Goal: Transaction & Acquisition: Purchase product/service

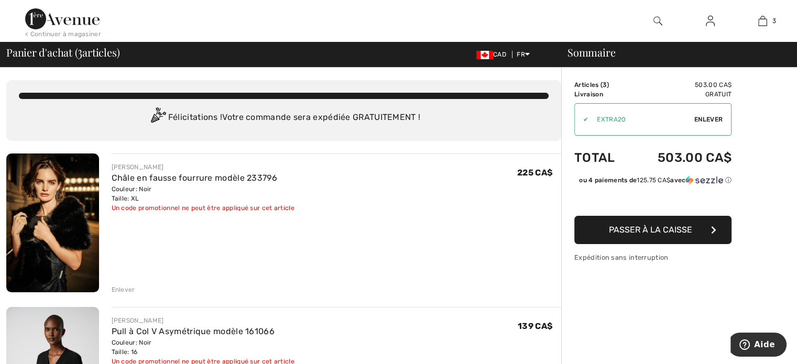
click at [706, 120] on span "Enlever" at bounding box center [708, 119] width 28 height 9
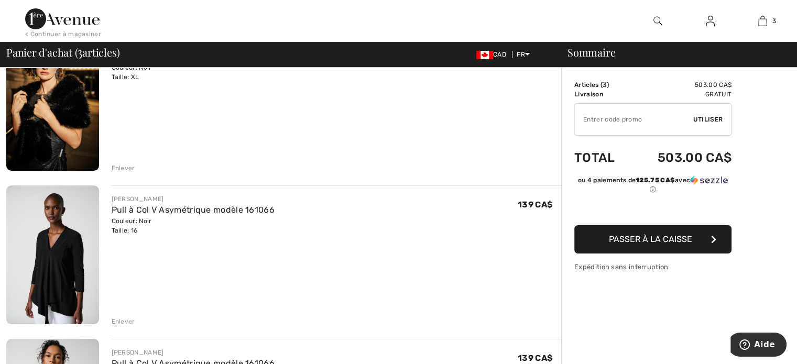
scroll to position [105, 0]
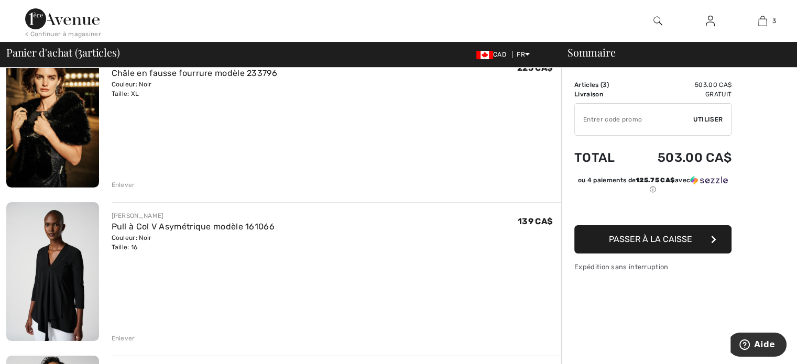
click at [645, 239] on span "Passer à la caisse" at bounding box center [650, 239] width 83 height 10
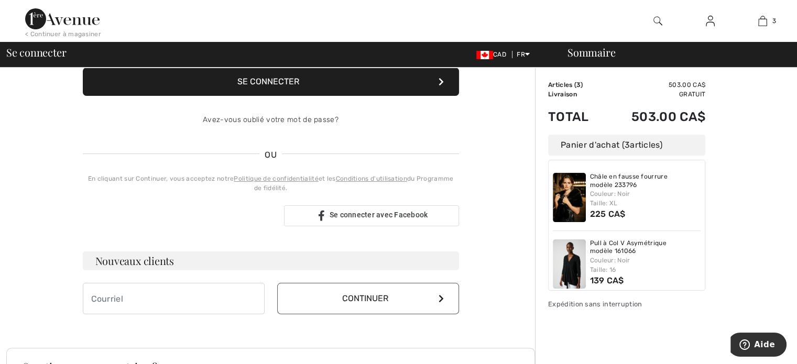
scroll to position [157, 0]
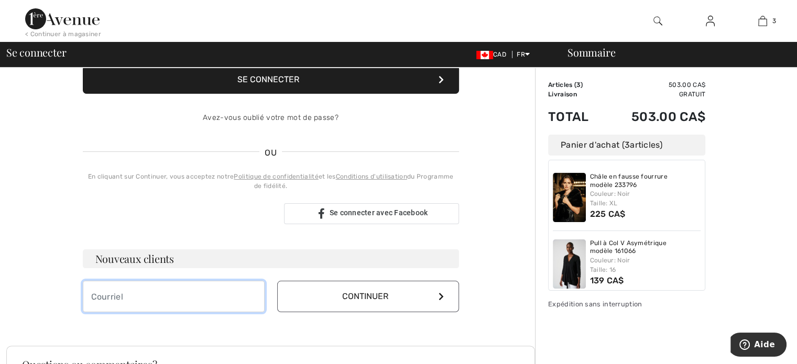
click at [154, 291] on input "email" at bounding box center [174, 296] width 182 height 31
type input "[PERSON_NAME][EMAIL_ADDRESS][DOMAIN_NAME]"
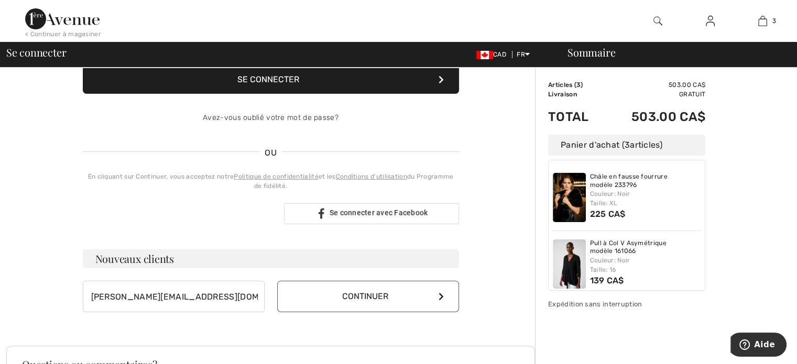
click at [343, 297] on button "Continuer" at bounding box center [368, 296] width 182 height 31
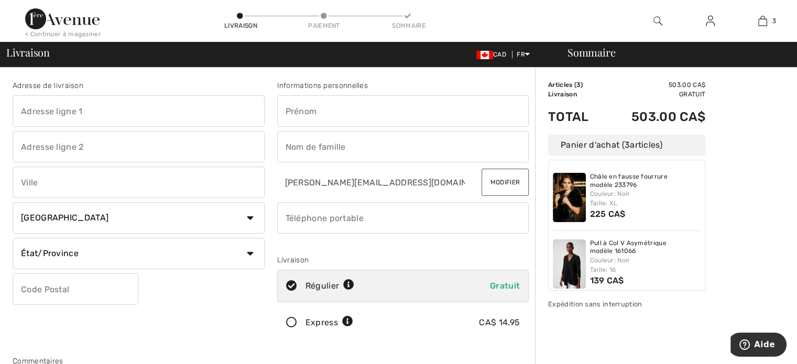
click at [65, 117] on input "text" at bounding box center [139, 110] width 252 height 31
click at [68, 113] on input "text" at bounding box center [139, 110] width 252 height 31
type input "495 rue Gilmour"
click at [58, 189] on input "text" at bounding box center [139, 182] width 252 height 31
type input "Ottawa"
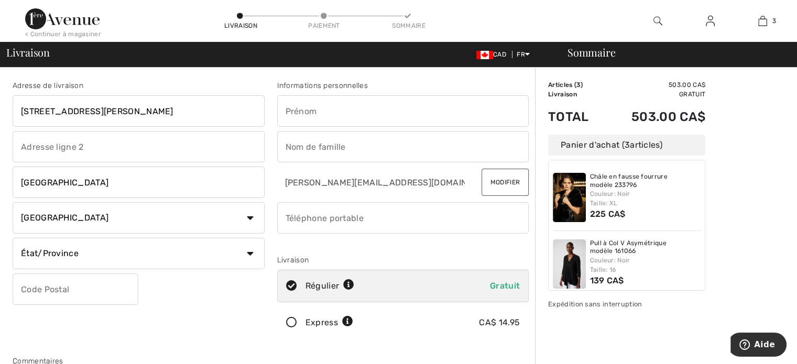
click at [174, 262] on select "État/Province Alberta Colombie-Britannique Ile-du-Prince-Edward Manitoba Nouvea…" at bounding box center [139, 253] width 252 height 31
select select "ON"
click at [13, 238] on select "État/Province Alberta Colombie-Britannique Ile-du-Prince-Edward Manitoba Nouvea…" at bounding box center [139, 253] width 252 height 31
click at [43, 289] on input "text" at bounding box center [76, 288] width 126 height 31
type input "K1R5L3"
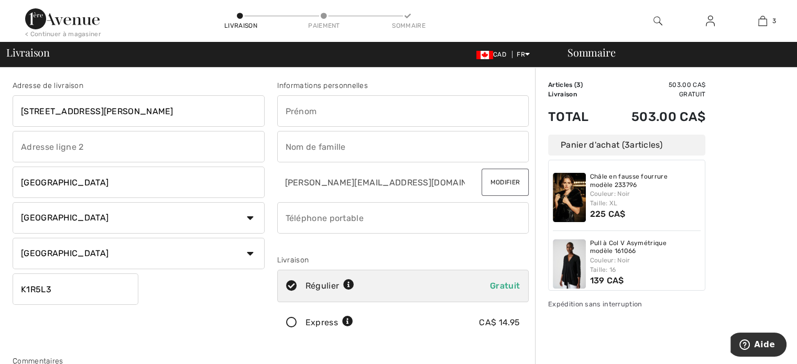
click at [298, 108] on input "text" at bounding box center [403, 110] width 252 height 31
type input "Nicole"
click at [309, 152] on input "text" at bounding box center [403, 146] width 252 height 31
type input "Gagnon"
click at [306, 217] on input "phone" at bounding box center [403, 217] width 252 height 31
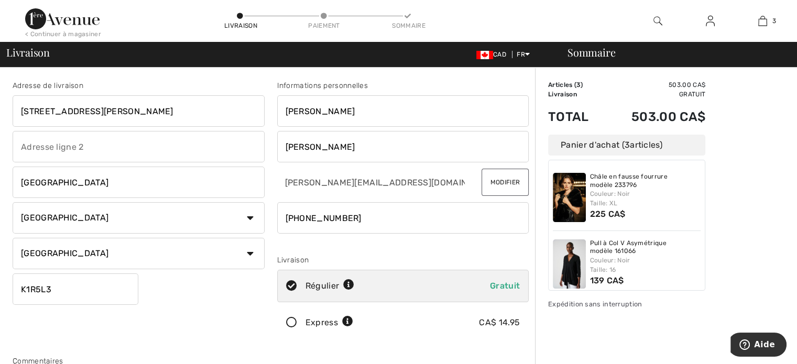
type input "6136194062"
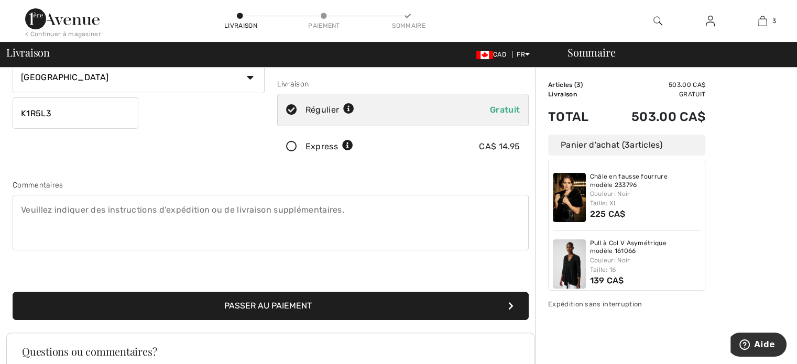
scroll to position [169, 0]
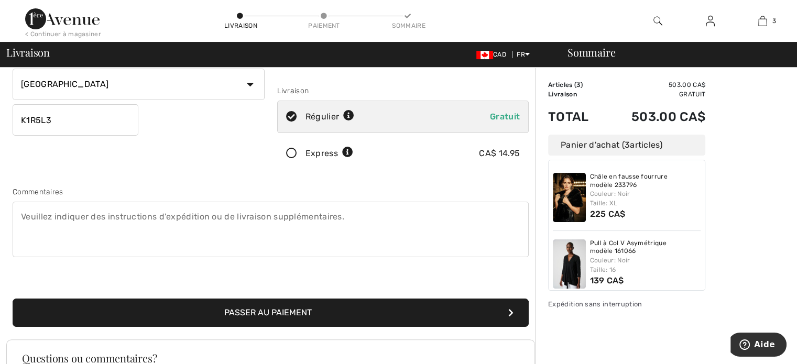
click at [287, 313] on button "Passer au paiement" at bounding box center [271, 313] width 516 height 28
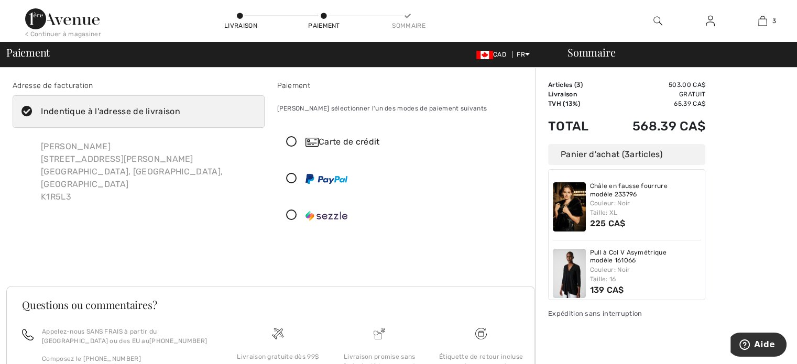
click at [290, 180] on icon at bounding box center [292, 178] width 28 height 11
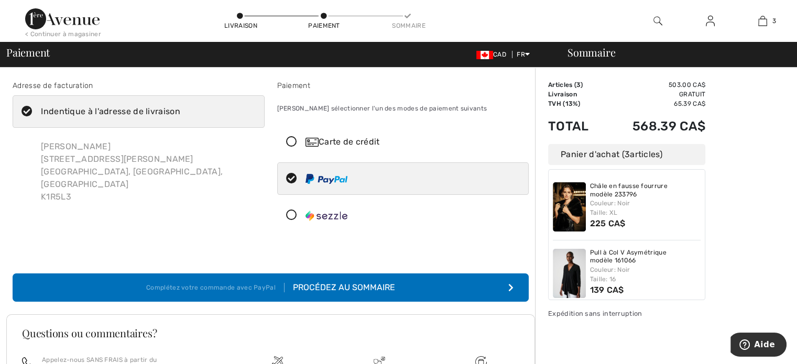
click at [344, 285] on div "Procédez au sommaire" at bounding box center [340, 287] width 111 height 13
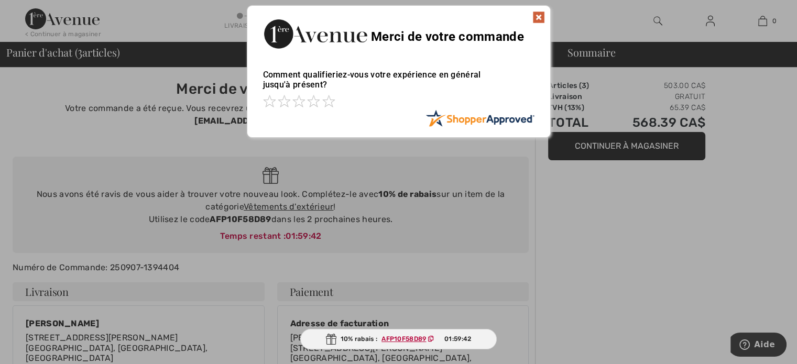
click at [538, 18] on img at bounding box center [538, 17] width 13 height 13
